Goal: Book appointment/travel/reservation

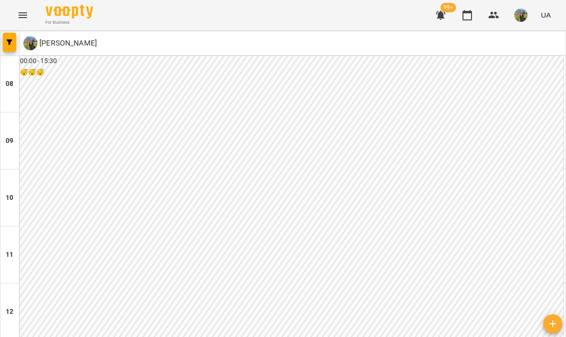
scroll to position [406, 0]
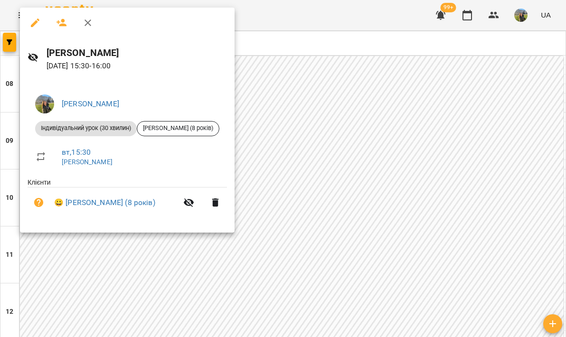
click at [363, 163] on div at bounding box center [283, 168] width 566 height 337
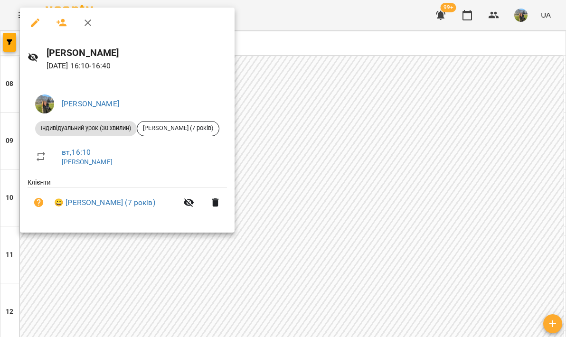
click at [323, 144] on div at bounding box center [283, 168] width 566 height 337
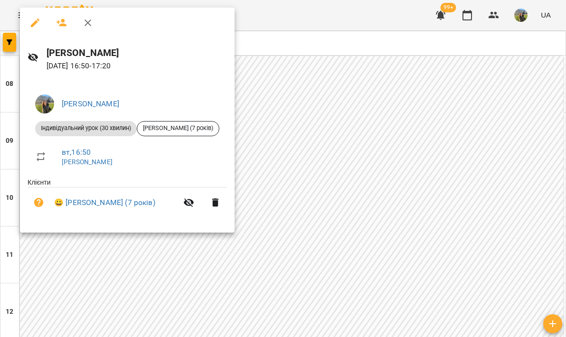
click at [275, 76] on div at bounding box center [283, 168] width 566 height 337
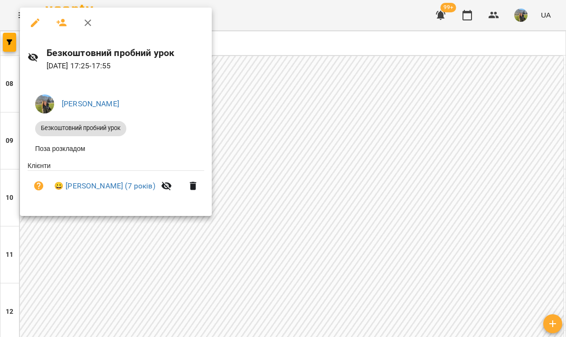
click at [446, 197] on div at bounding box center [283, 168] width 566 height 337
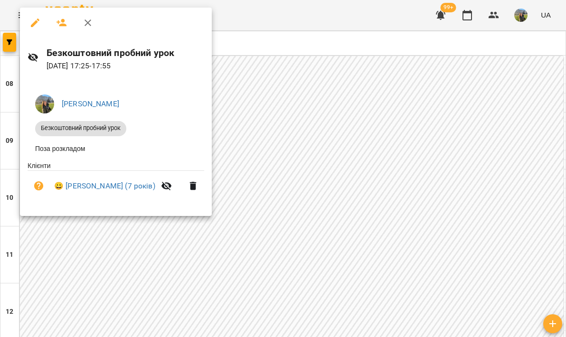
click at [329, 200] on div at bounding box center [283, 168] width 566 height 337
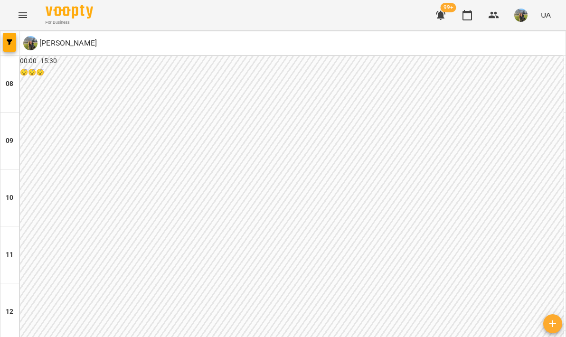
scroll to position [493, 0]
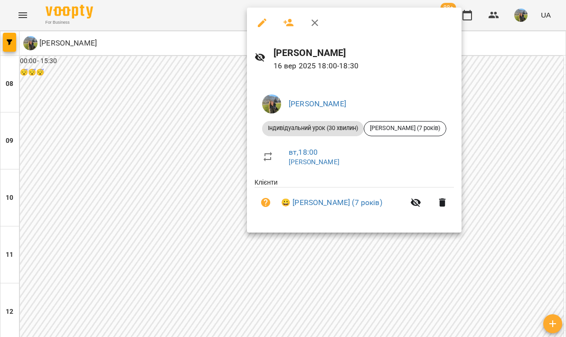
click at [136, 108] on div at bounding box center [283, 168] width 566 height 337
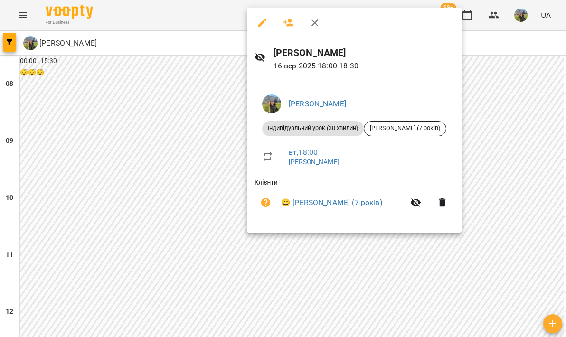
click at [164, 164] on div at bounding box center [283, 168] width 566 height 337
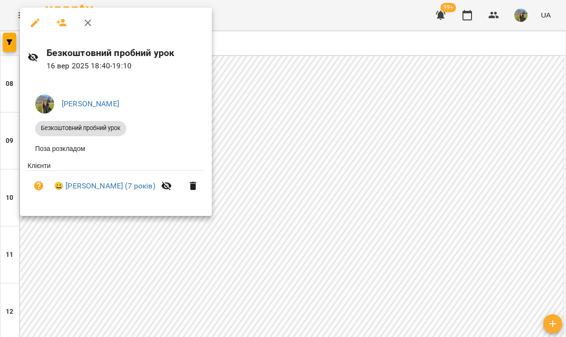
click at [501, 178] on div at bounding box center [283, 168] width 566 height 337
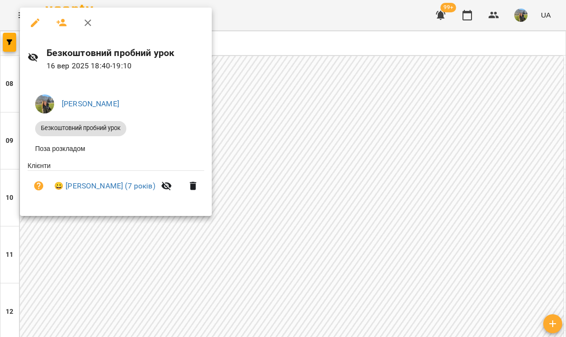
click at [458, 203] on div at bounding box center [283, 168] width 566 height 337
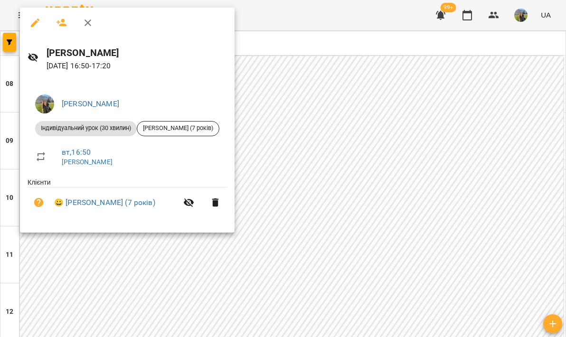
click at [405, 140] on div at bounding box center [283, 168] width 566 height 337
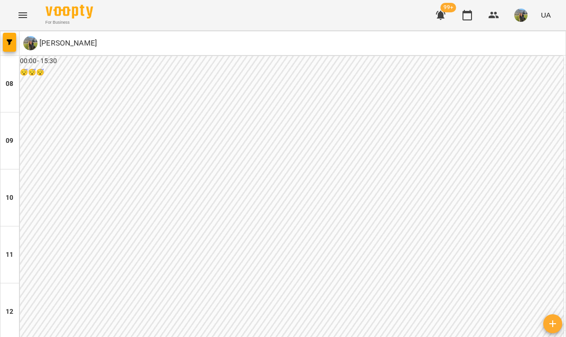
scroll to position [522, 0]
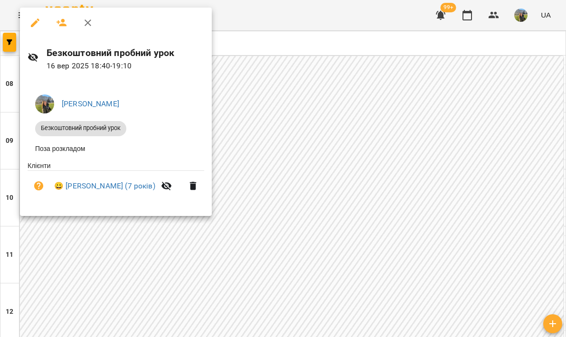
click at [289, 199] on div at bounding box center [283, 168] width 566 height 337
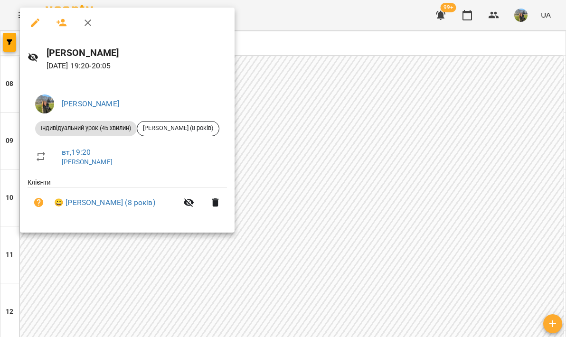
click at [298, 110] on div at bounding box center [283, 168] width 566 height 337
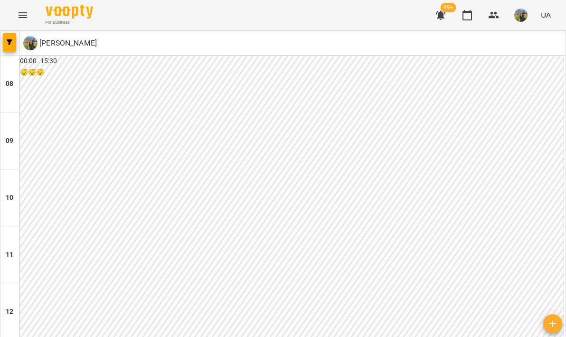
scroll to position [0, 0]
